Goal: Check status: Check status

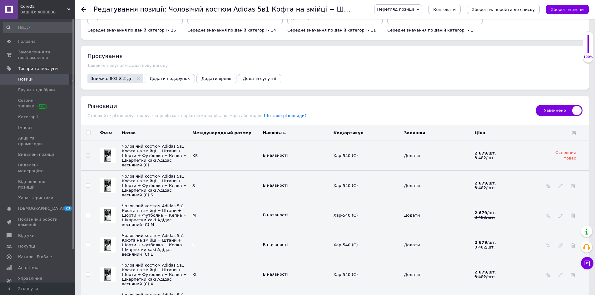
click at [44, 81] on span "Позиції" at bounding box center [38, 80] width 40 height 6
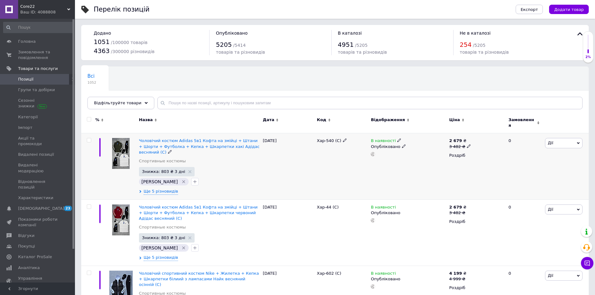
click at [91, 138] on span at bounding box center [89, 140] width 4 height 4
click at [91, 138] on input "checkbox" at bounding box center [89, 140] width 4 height 4
checkbox input "true"
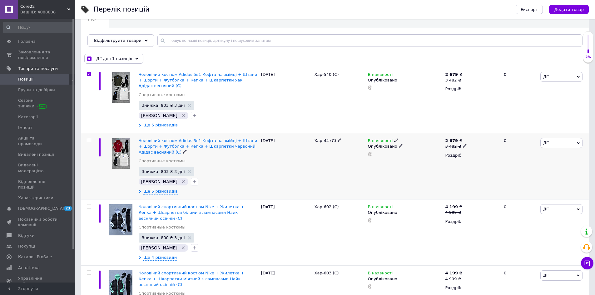
click at [90, 141] on input "checkbox" at bounding box center [89, 140] width 4 height 4
checkbox input "true"
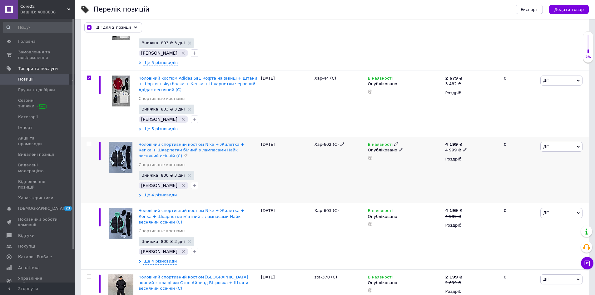
click at [89, 143] on input "checkbox" at bounding box center [89, 144] width 4 height 4
checkbox input "true"
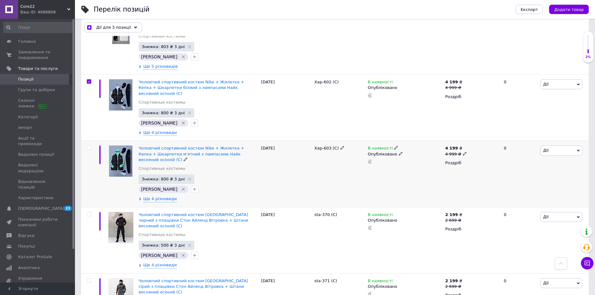
click at [88, 146] on input "checkbox" at bounding box center [89, 148] width 4 height 4
checkbox input "true"
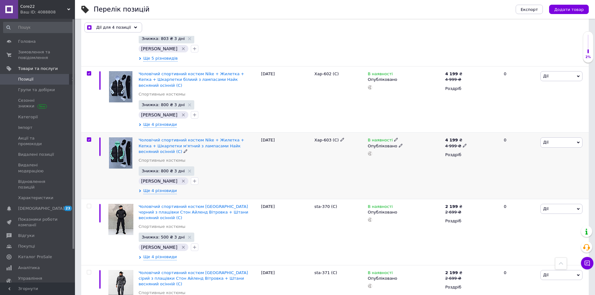
scroll to position [219, 0]
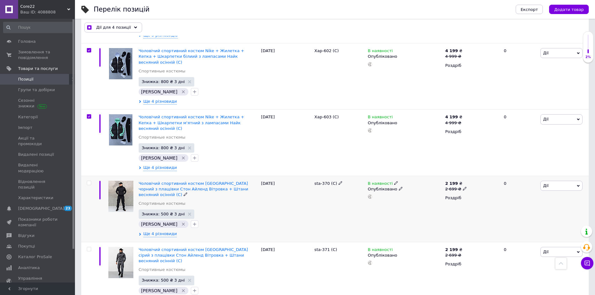
click at [87, 181] on input "checkbox" at bounding box center [89, 183] width 4 height 4
checkbox input "true"
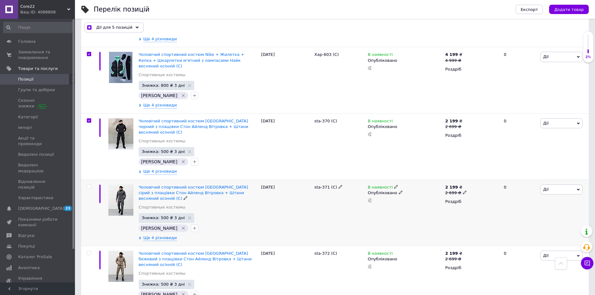
click at [91, 185] on input "checkbox" at bounding box center [89, 187] width 4 height 4
checkbox input "true"
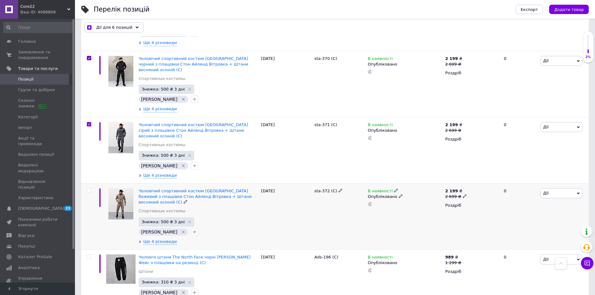
click at [90, 189] on input "checkbox" at bounding box center [89, 191] width 4 height 4
checkbox input "true"
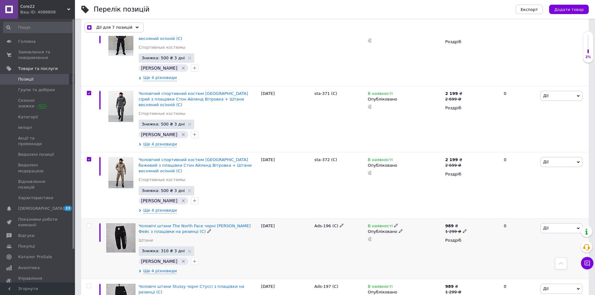
click at [90, 224] on input "checkbox" at bounding box center [89, 226] width 4 height 4
checkbox input "true"
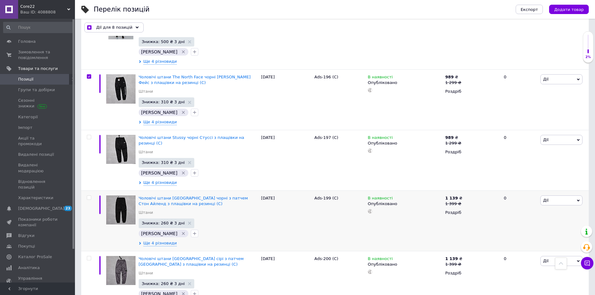
scroll to position [531, 0]
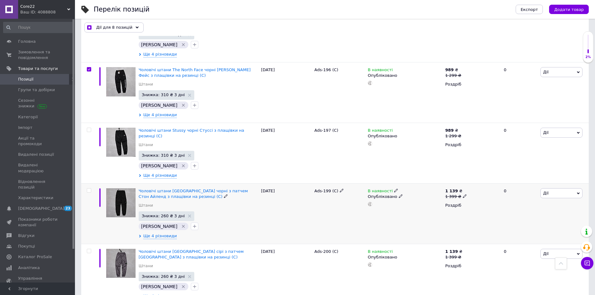
click at [91, 188] on div at bounding box center [89, 190] width 12 height 4
checkbox input "true"
click at [89, 189] on input "checkbox" at bounding box center [89, 191] width 4 height 4
checkbox input "true"
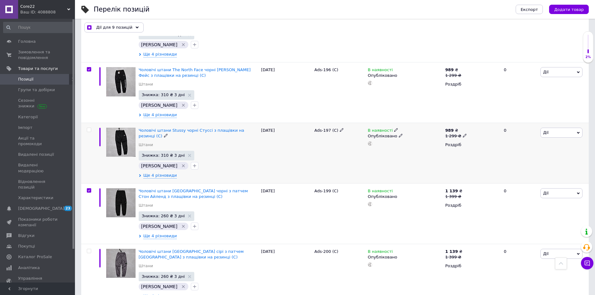
click at [89, 128] on input "checkbox" at bounding box center [89, 130] width 4 height 4
checkbox input "true"
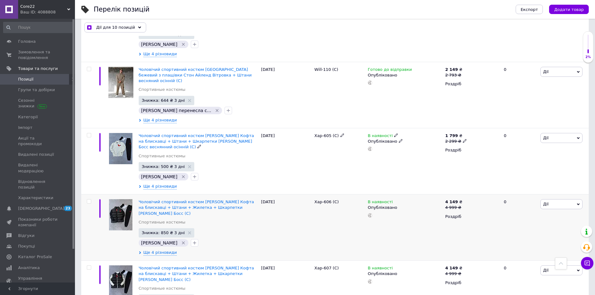
scroll to position [1562, 0]
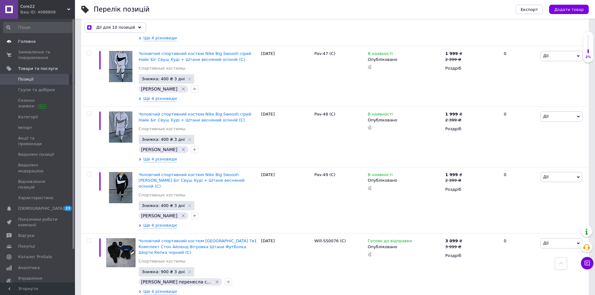
click at [33, 40] on span "Головна" at bounding box center [26, 42] width 17 height 6
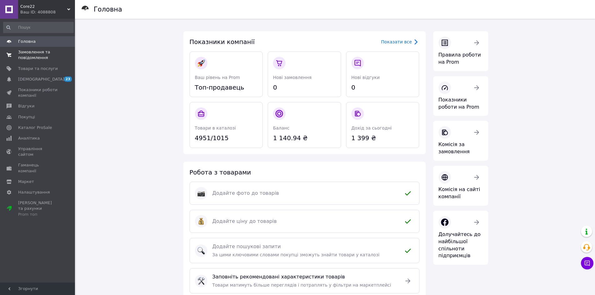
click at [38, 51] on span "Замовлення та повідомлення" at bounding box center [38, 54] width 40 height 11
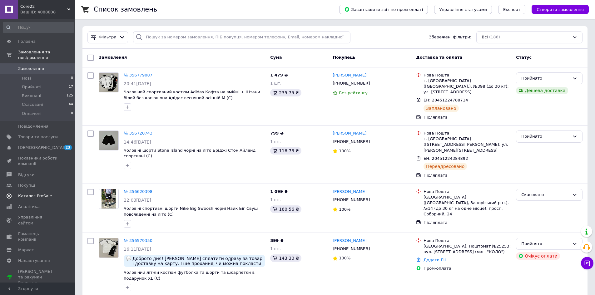
click at [32, 193] on span "Каталог ProSale" at bounding box center [35, 196] width 34 height 6
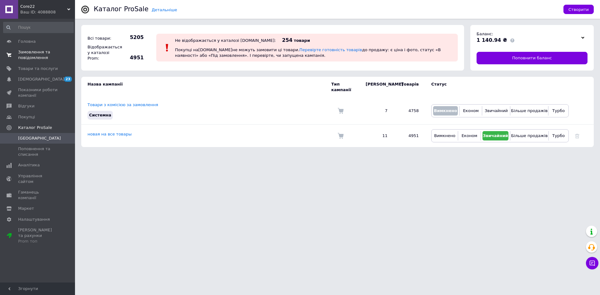
click at [56, 56] on span "Замовлення та повідомлення" at bounding box center [38, 54] width 40 height 11
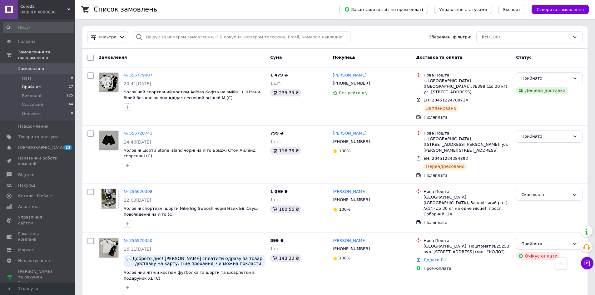
scroll to position [125, 0]
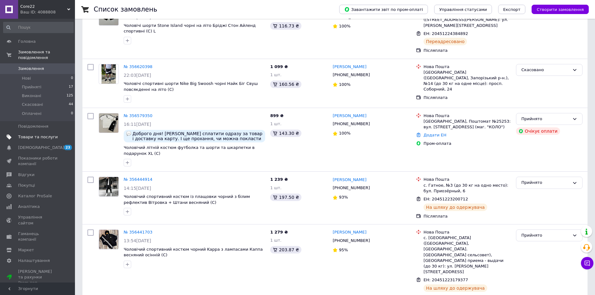
click at [42, 134] on span "Товари та послуги" at bounding box center [38, 137] width 40 height 6
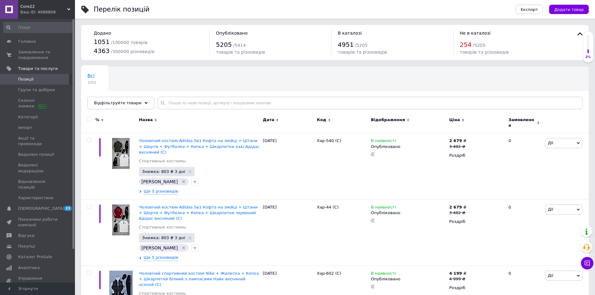
click at [47, 16] on div "Core22 Ваш ID: 4088808" at bounding box center [46, 9] width 57 height 19
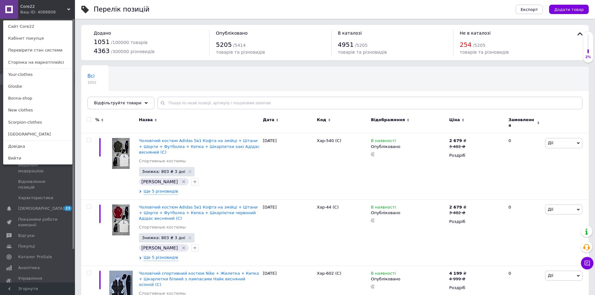
click at [47, 134] on link "[GEOGRAPHIC_DATA]" at bounding box center [37, 134] width 69 height 12
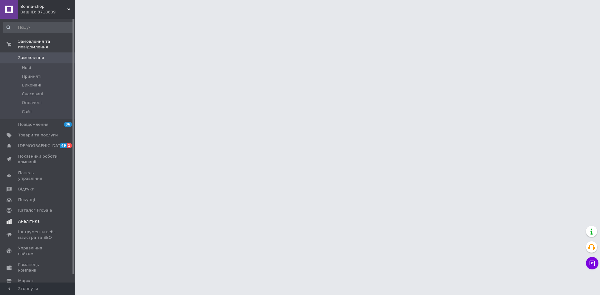
click at [34, 219] on span "Аналітика" at bounding box center [29, 222] width 22 height 6
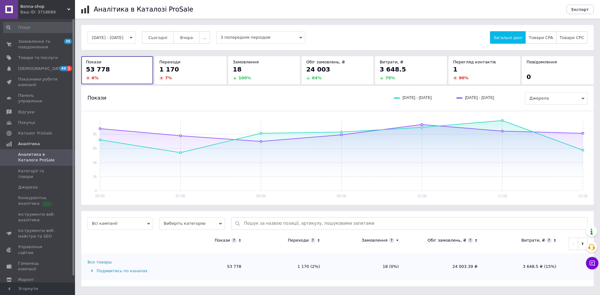
click at [112, 36] on button "[DATE] - [DATE]" at bounding box center [111, 37] width 48 height 12
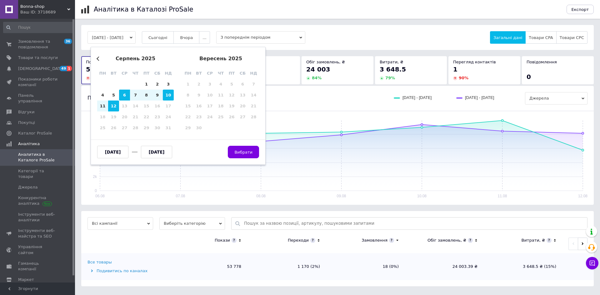
click at [168, 92] on div "10" at bounding box center [168, 95] width 11 height 11
type input "[DATE]"
click at [168, 92] on div "10" at bounding box center [168, 95] width 11 height 11
type input "[DATE]"
click at [245, 149] on button "Вибрати" at bounding box center [243, 152] width 31 height 12
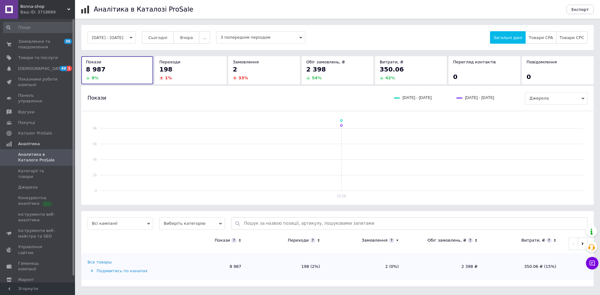
click at [42, 14] on div "Ваш ID: 3718689" at bounding box center [47, 12] width 55 height 6
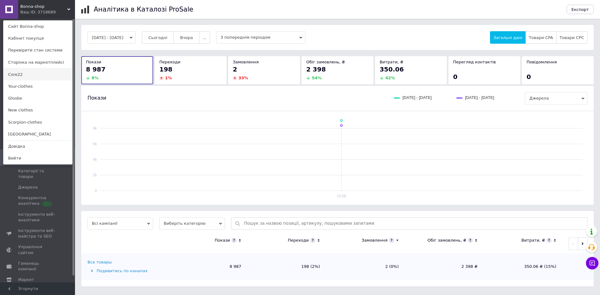
click at [26, 77] on link "Core22" at bounding box center [37, 75] width 69 height 12
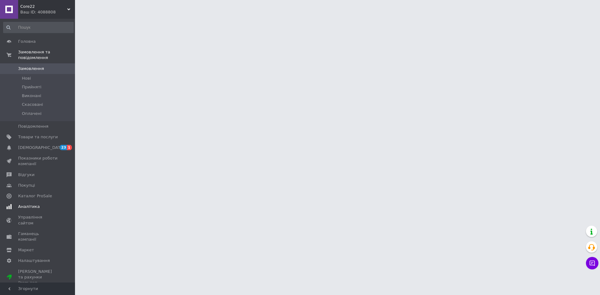
click at [33, 204] on span "Аналітика" at bounding box center [29, 207] width 22 height 6
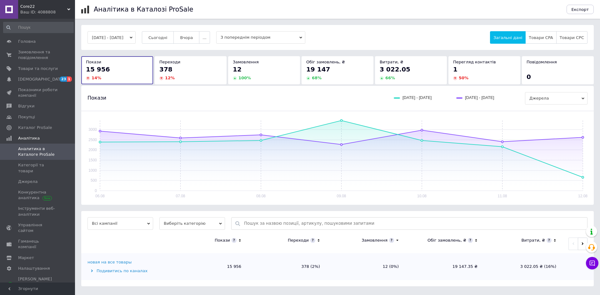
click at [130, 36] on button "[DATE] - [DATE]" at bounding box center [111, 37] width 48 height 12
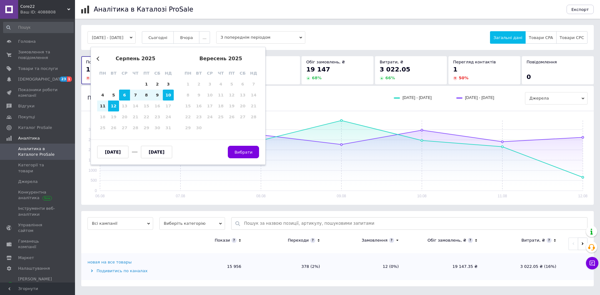
click at [164, 93] on div "10" at bounding box center [168, 95] width 11 height 11
type input "[DATE]"
click at [165, 93] on div "10" at bounding box center [168, 95] width 11 height 11
type input "[DATE]"
click at [255, 154] on button "Вибрати" at bounding box center [243, 152] width 31 height 12
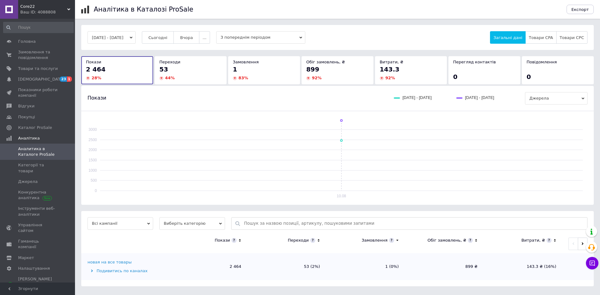
click at [52, 3] on div "Core22 Ваш ID: 4088808" at bounding box center [46, 9] width 57 height 19
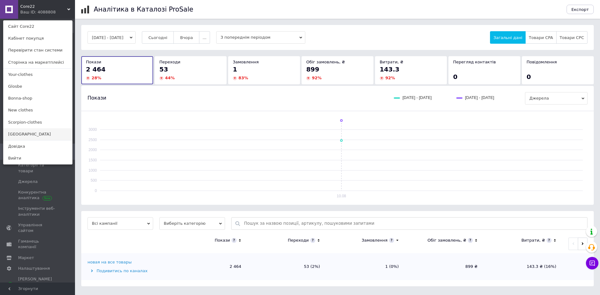
click at [36, 137] on link "[GEOGRAPHIC_DATA]" at bounding box center [37, 134] width 69 height 12
